Goal: Information Seeking & Learning: Learn about a topic

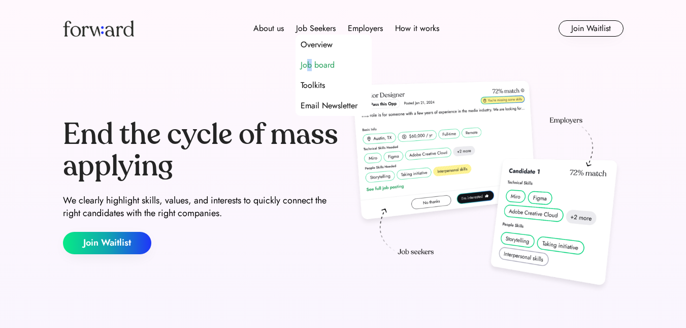
drag, startPoint x: 308, startPoint y: 56, endPoint x: 310, endPoint y: 66, distance: 9.4
click at [310, 66] on div "Job board" at bounding box center [334, 65] width 76 height 20
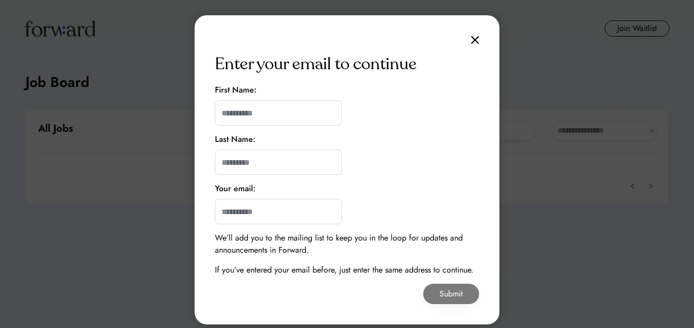
click at [473, 40] on img at bounding box center [475, 40] width 8 height 9
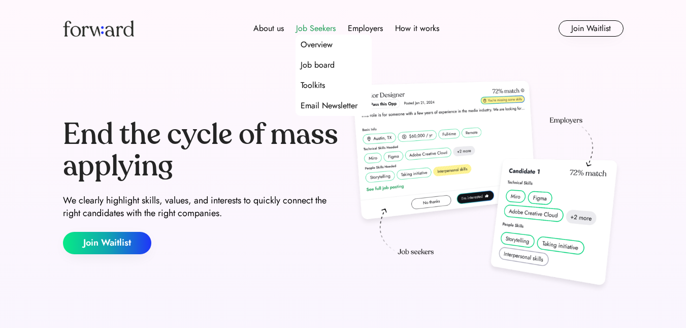
click at [322, 26] on div "Job Seekers" at bounding box center [316, 28] width 40 height 12
click at [320, 25] on div "Job Seekers" at bounding box center [316, 28] width 40 height 12
click at [323, 60] on div "Job board" at bounding box center [318, 65] width 34 height 12
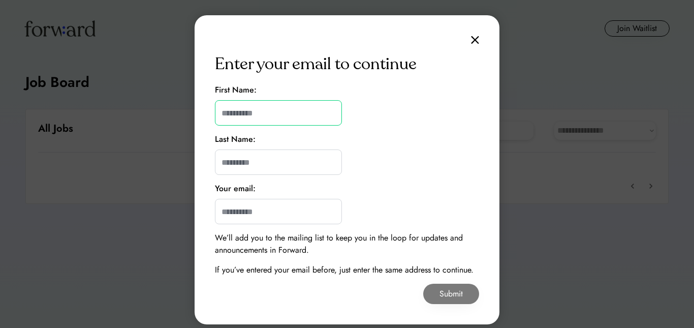
click at [280, 120] on input "input" at bounding box center [278, 112] width 127 height 25
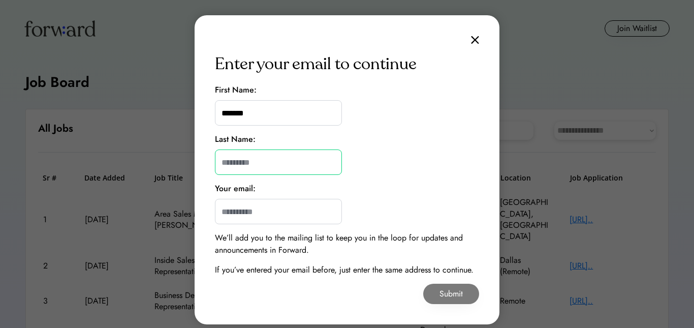
click at [280, 158] on input "input" at bounding box center [278, 161] width 127 height 25
click at [226, 117] on input "input" at bounding box center [278, 112] width 127 height 25
type input "*******"
click at [234, 154] on input "input" at bounding box center [278, 161] width 127 height 25
type input "*"
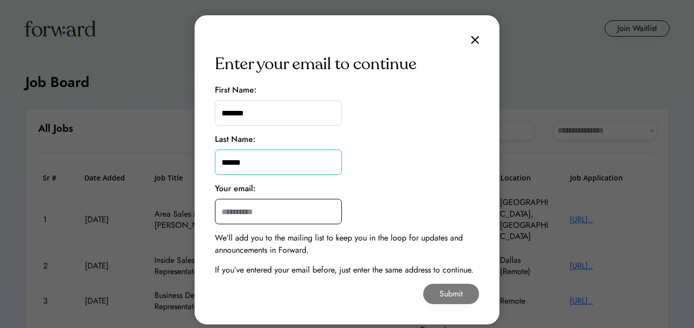
type input "******"
click at [228, 212] on input "email" at bounding box center [278, 211] width 127 height 25
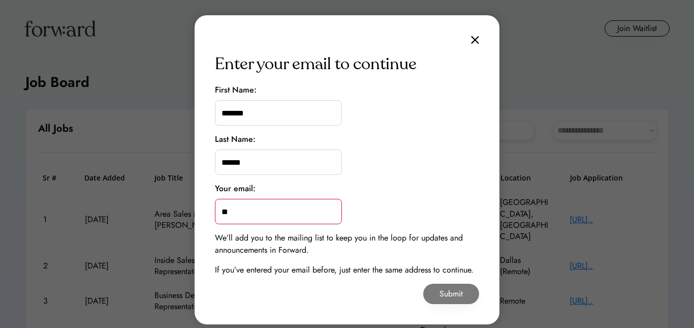
type input "**********"
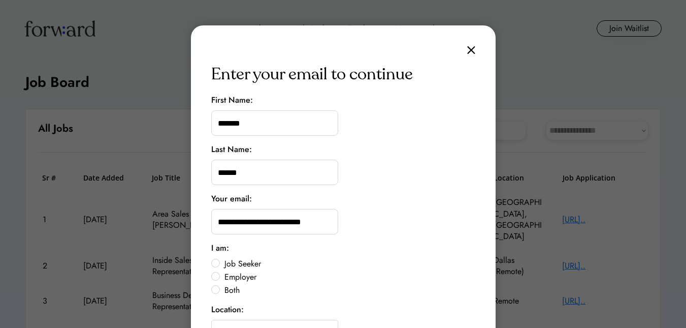
click at [221, 265] on label "Job Seeker" at bounding box center [348, 264] width 254 height 8
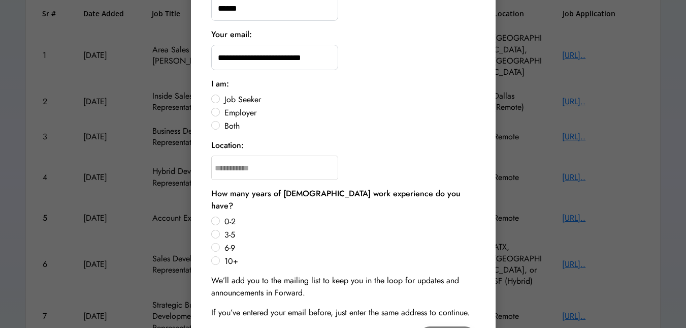
scroll to position [170, 0]
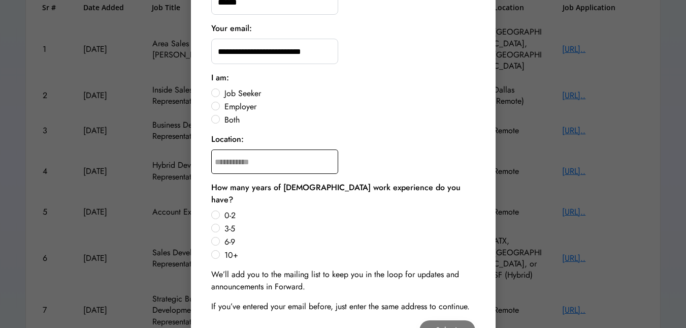
click at [289, 167] on input "text" at bounding box center [274, 161] width 127 height 24
type input "**********"
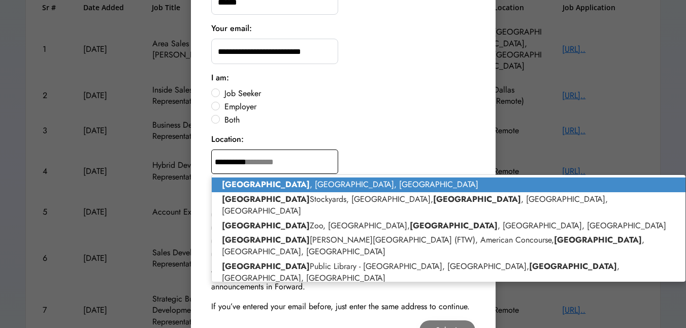
click at [257, 183] on strong "[GEOGRAPHIC_DATA]" at bounding box center [266, 184] width 88 height 12
type input "**********"
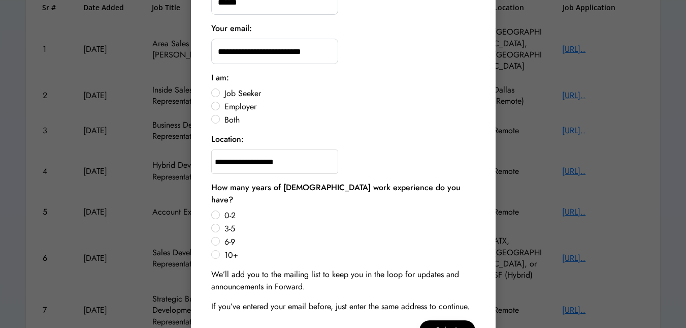
click at [221, 251] on label "10+" at bounding box center [348, 255] width 254 height 8
click at [442, 320] on button "Submit" at bounding box center [448, 330] width 56 height 20
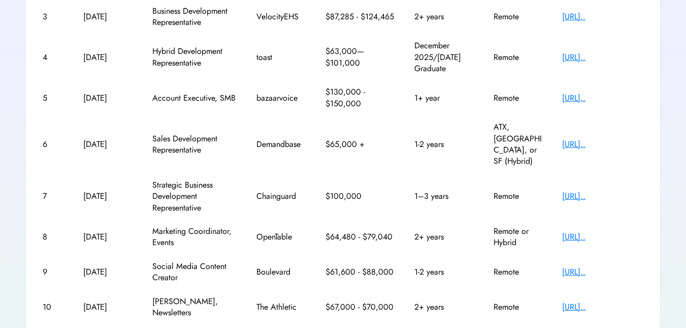
scroll to position [291, 0]
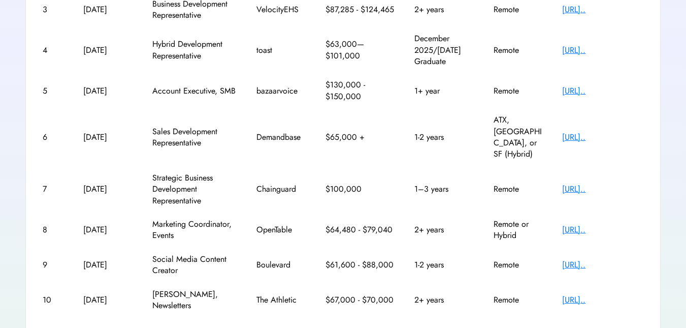
click at [645, 325] on text "chevron_right" at bounding box center [643, 330] width 10 height 10
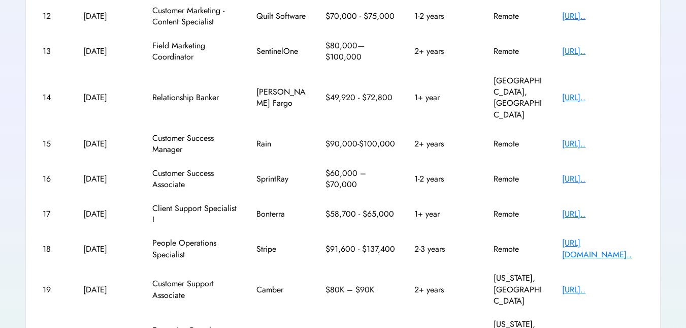
scroll to position [229, 0]
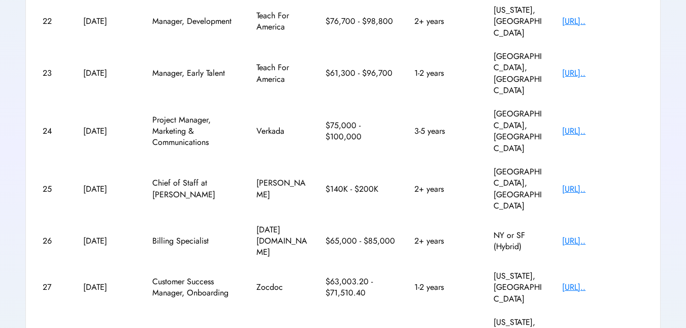
scroll to position [248, 0]
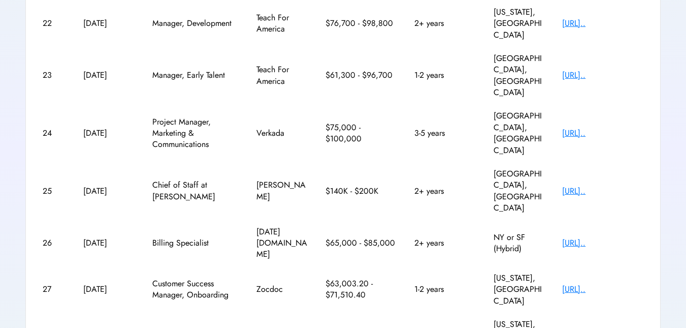
click at [644, 309] on div "Sr # Date Added Job Title Company Salary Experience Location Job Application 21…" at bounding box center [343, 214] width 610 height 579
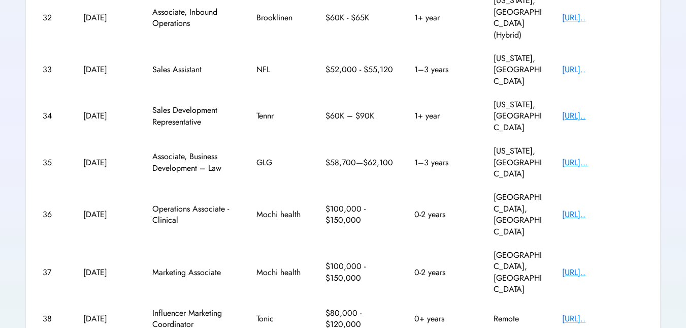
scroll to position [65, 0]
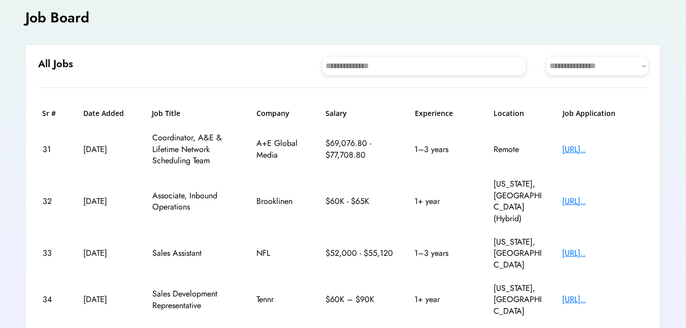
click at [591, 66] on select "**********" at bounding box center [597, 66] width 102 height 18
select select "********"
click at [546, 57] on select "**********" at bounding box center [597, 66] width 102 height 18
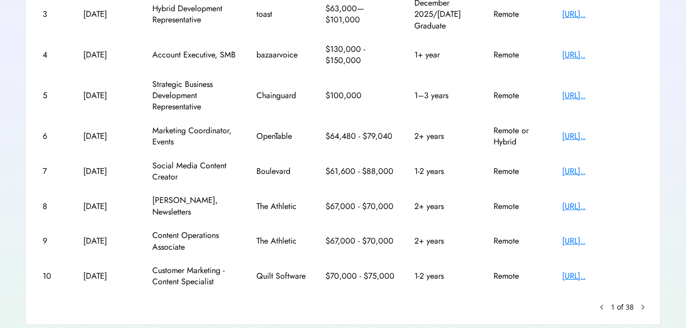
scroll to position [270, 0]
click at [643, 301] on text "chevron_right" at bounding box center [643, 306] width 10 height 10
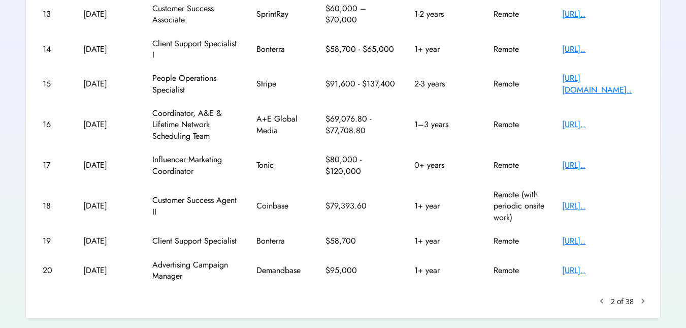
scroll to position [265, 0]
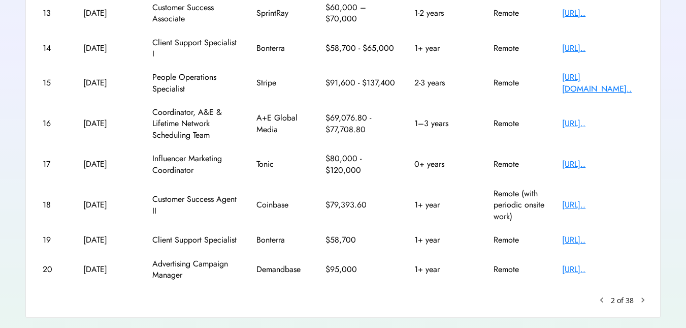
click at [640, 295] on text "chevron_right" at bounding box center [643, 300] width 10 height 10
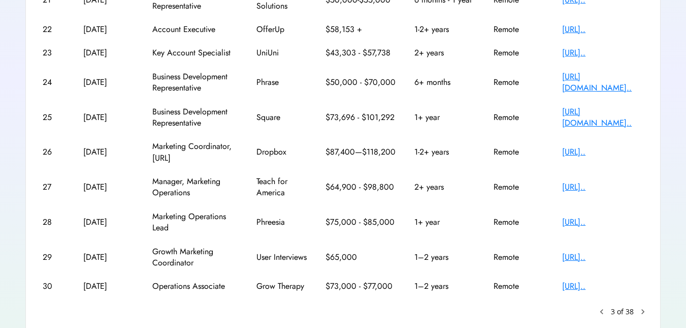
scroll to position [206, 0]
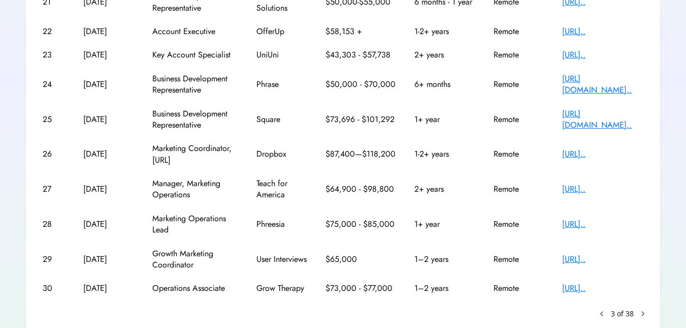
click at [640, 312] on text "chevron_right" at bounding box center [643, 313] width 10 height 10
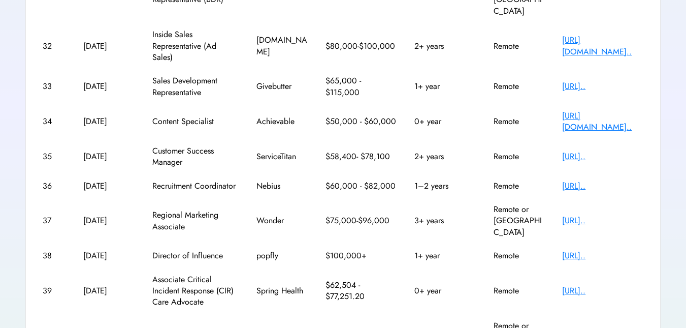
scroll to position [262, 0]
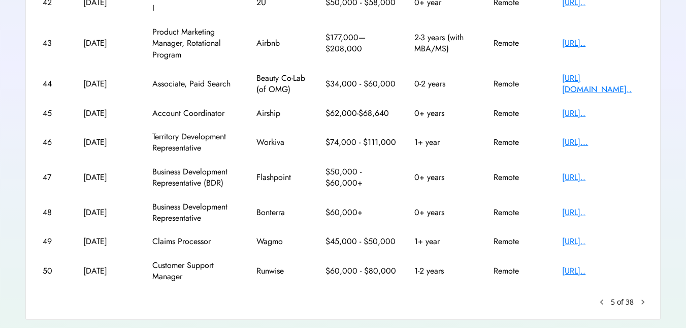
scroll to position [246, 0]
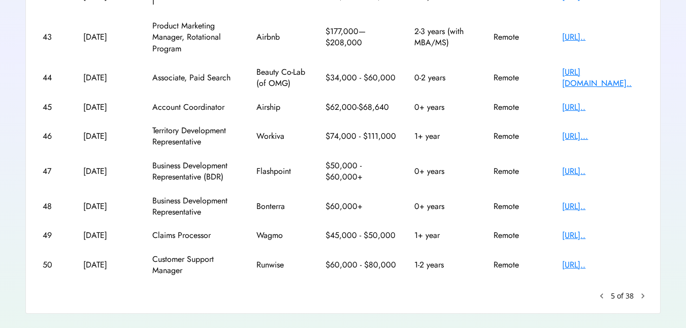
click at [645, 295] on text "chevron_right" at bounding box center [643, 296] width 10 height 10
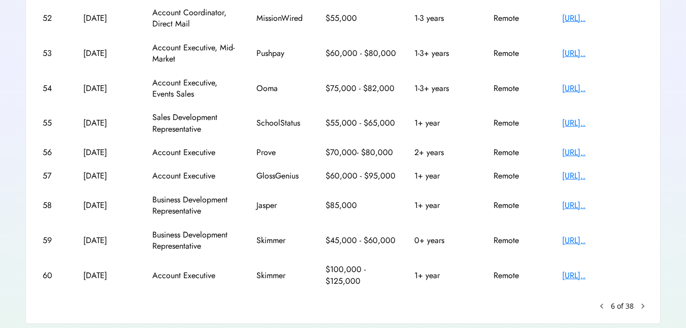
scroll to position [227, 0]
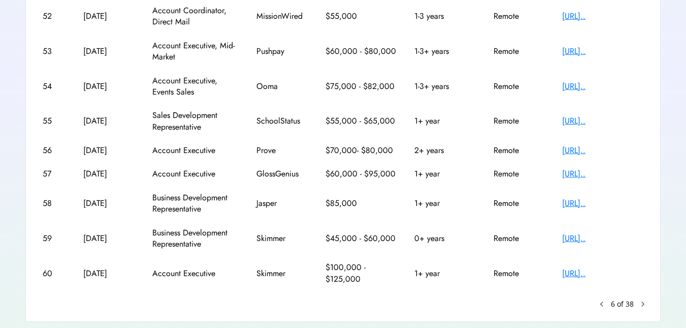
click at [645, 304] on text "chevron_right" at bounding box center [643, 304] width 10 height 10
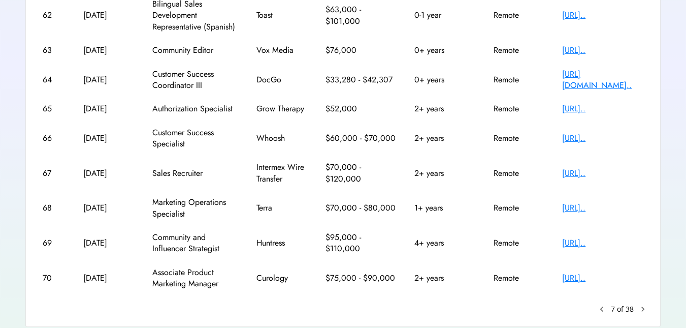
scroll to position [252, 0]
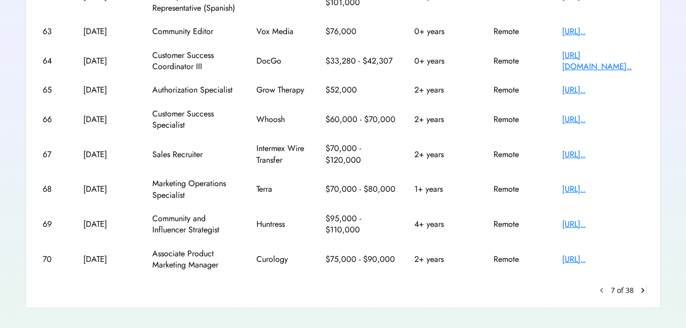
click at [640, 292] on div "**********" at bounding box center [342, 82] width 635 height 451
click at [641, 291] on text "chevron_right" at bounding box center [643, 290] width 10 height 10
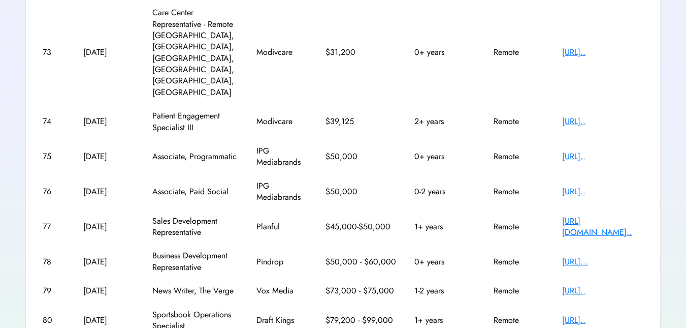
scroll to position [272, 0]
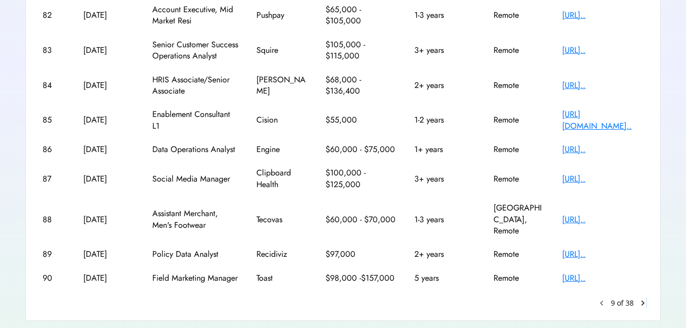
scroll to position [224, 0]
